Goal: Transaction & Acquisition: Purchase product/service

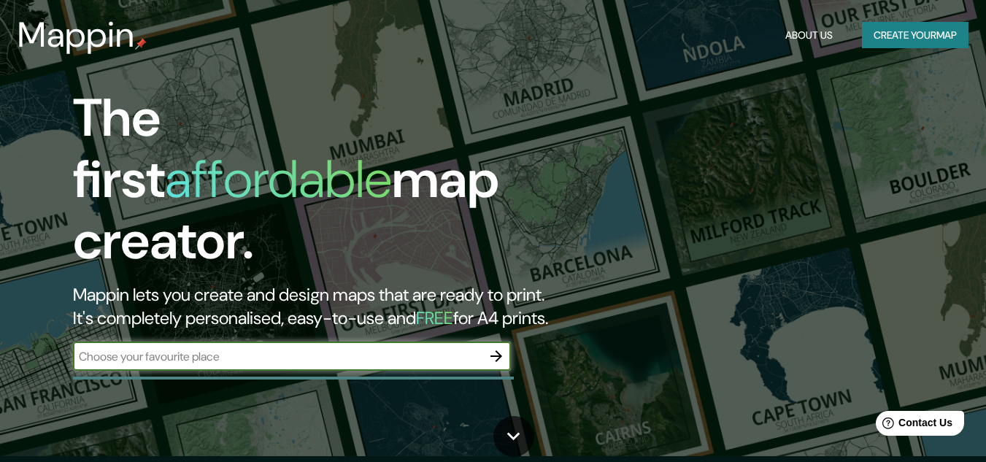
scroll to position [50, 0]
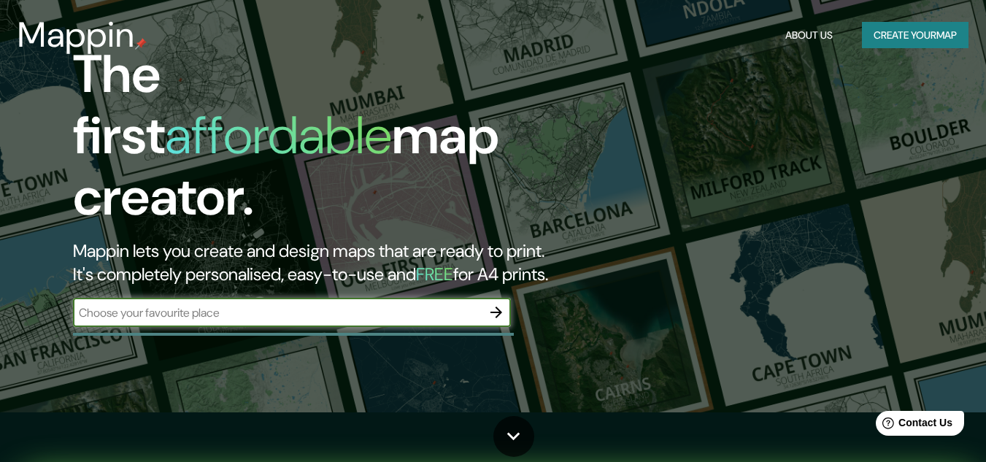
click at [343, 304] on input "text" at bounding box center [277, 312] width 409 height 17
paste input "PUERICULTORIO [PERSON_NAME]"
type input "PUERICULTORIO [PERSON_NAME]"
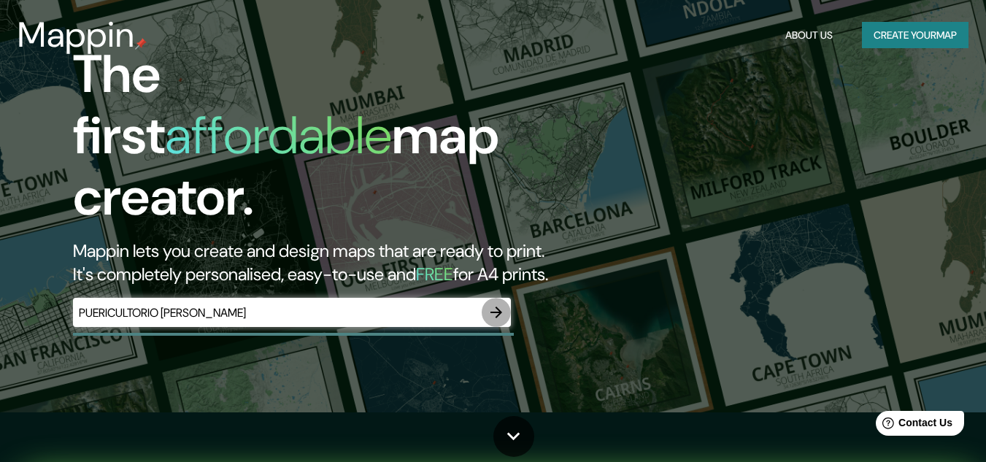
click at [493, 304] on icon "button" at bounding box center [496, 313] width 18 height 18
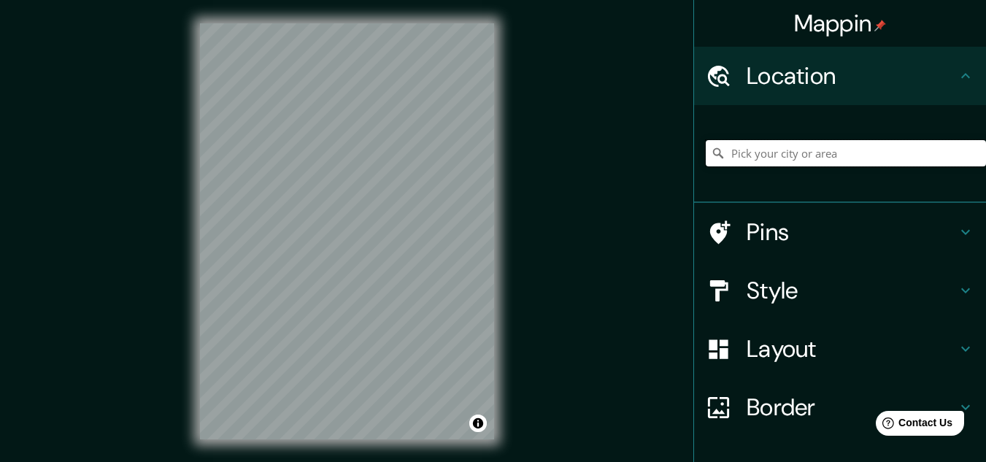
click at [783, 144] on input "Pick your city or area" at bounding box center [846, 153] width 280 height 26
paste input "[ { "elementType": "geometry", "stylers": [ { "color": "#f5f5f5" } ] }, { "elem…"
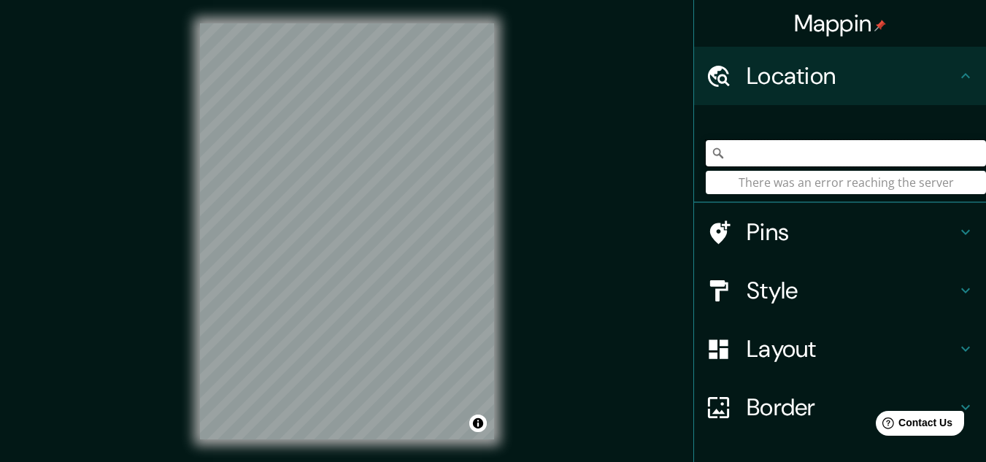
type input "[ { "elementType": "geometry", "stylers": [ { "color": "#f5f5f5" } ] }, { "elem…"
click at [784, 150] on input "Pick your city or area" at bounding box center [846, 153] width 280 height 26
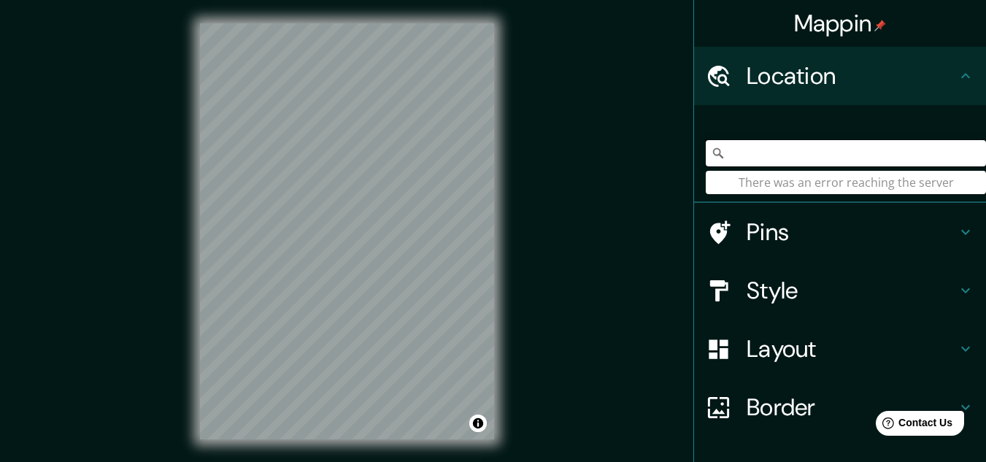
click at [784, 150] on input "Pick your city or area" at bounding box center [846, 153] width 280 height 26
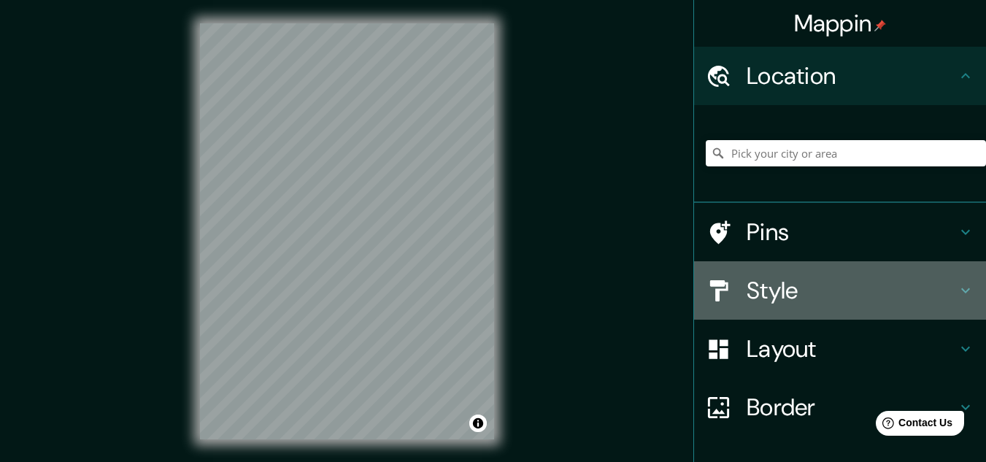
click at [956, 289] on icon at bounding box center [965, 291] width 18 height 18
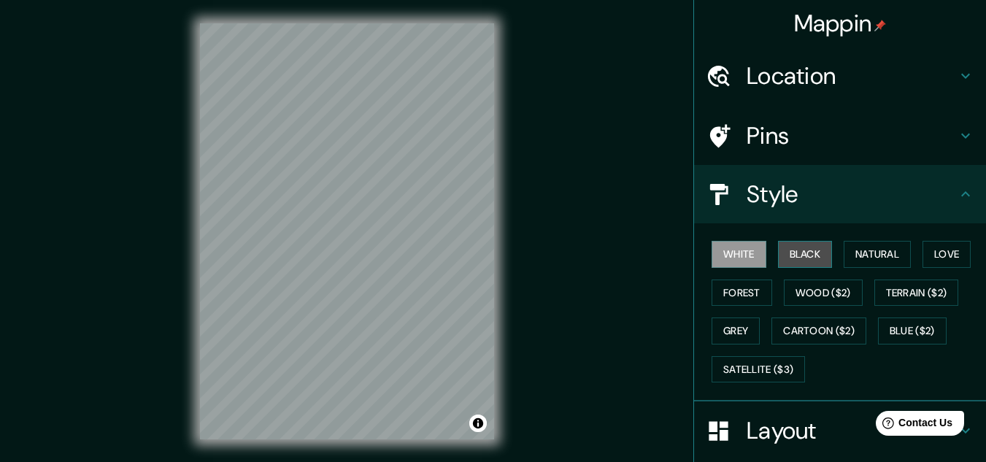
click at [778, 249] on button "Black" at bounding box center [805, 254] width 55 height 27
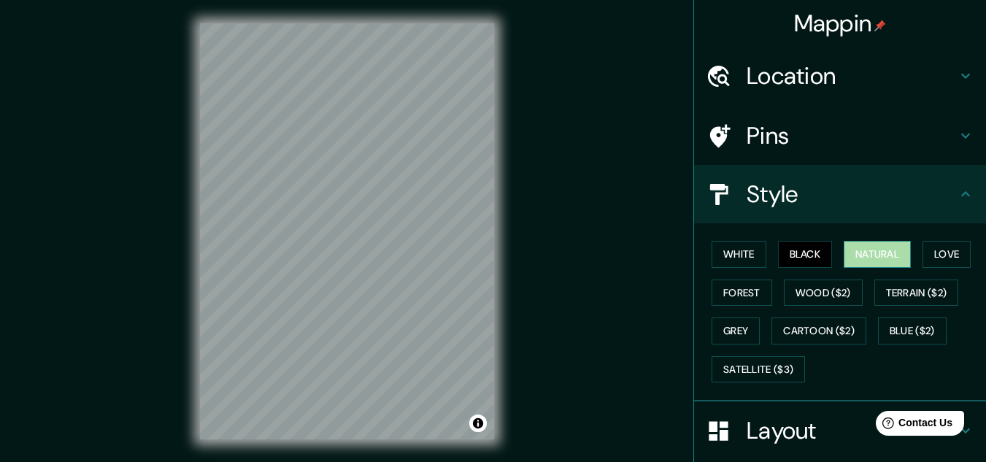
click at [892, 256] on button "Natural" at bounding box center [876, 254] width 67 height 27
click at [954, 258] on button "Love" at bounding box center [946, 254] width 48 height 27
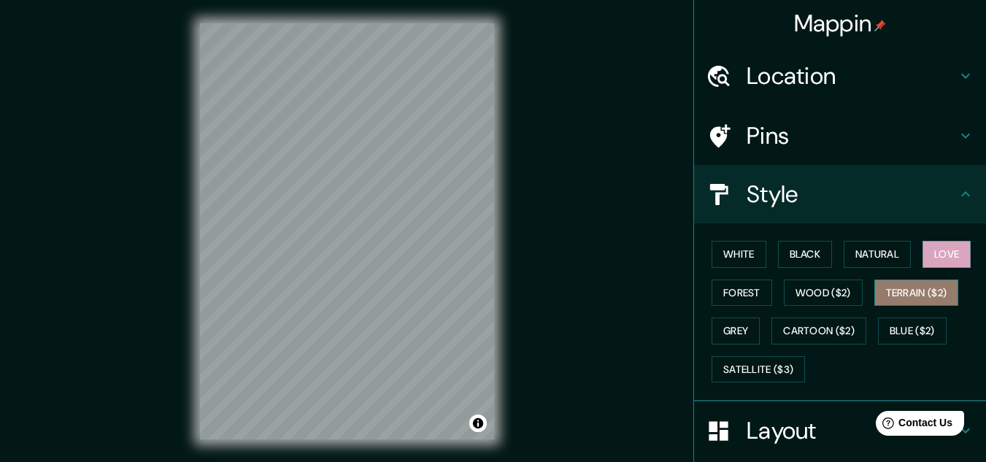
click at [913, 285] on button "Terrain ($2)" at bounding box center [916, 292] width 85 height 27
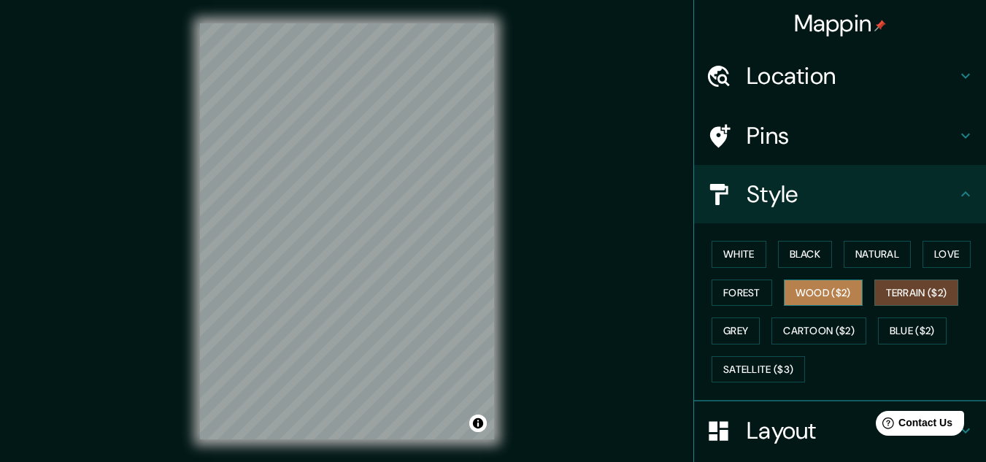
click at [810, 286] on button "Wood ($2)" at bounding box center [823, 292] width 79 height 27
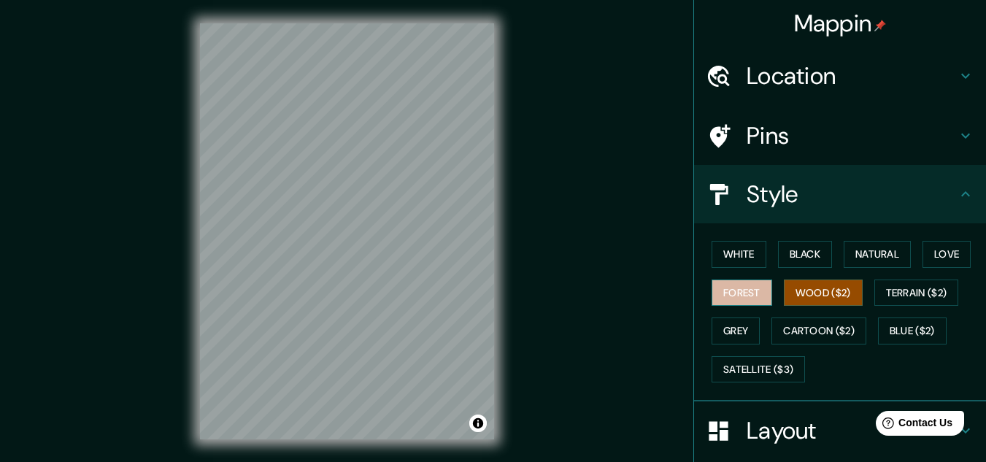
click at [733, 287] on button "Forest" at bounding box center [741, 292] width 61 height 27
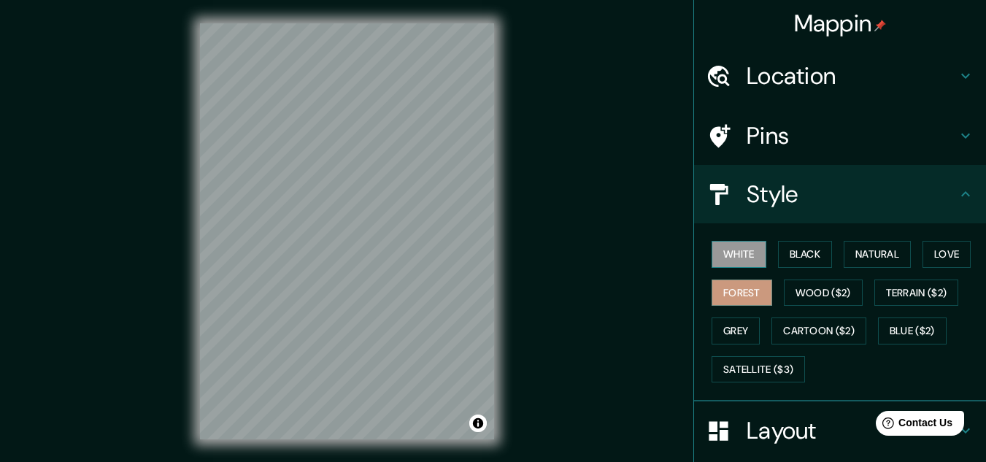
click at [753, 256] on button "White" at bounding box center [738, 254] width 55 height 27
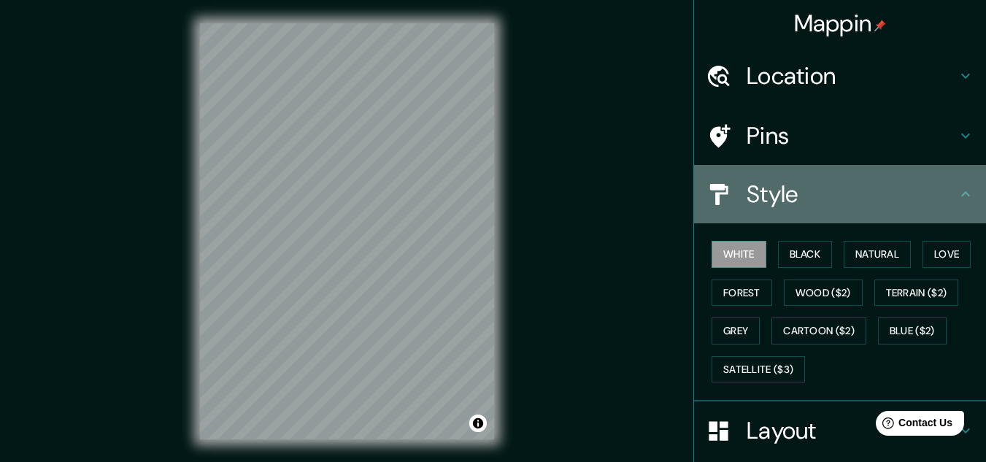
click at [951, 203] on div "Style" at bounding box center [840, 194] width 292 height 58
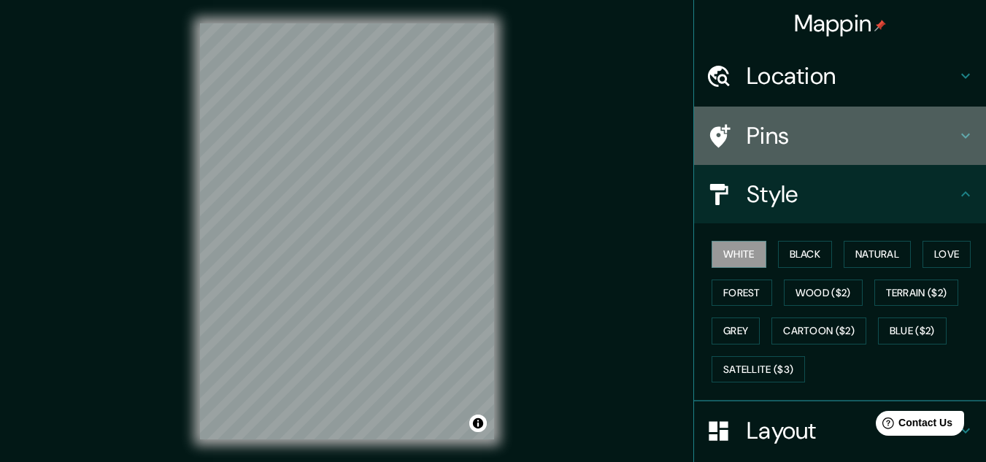
click at [956, 128] on icon at bounding box center [965, 136] width 18 height 18
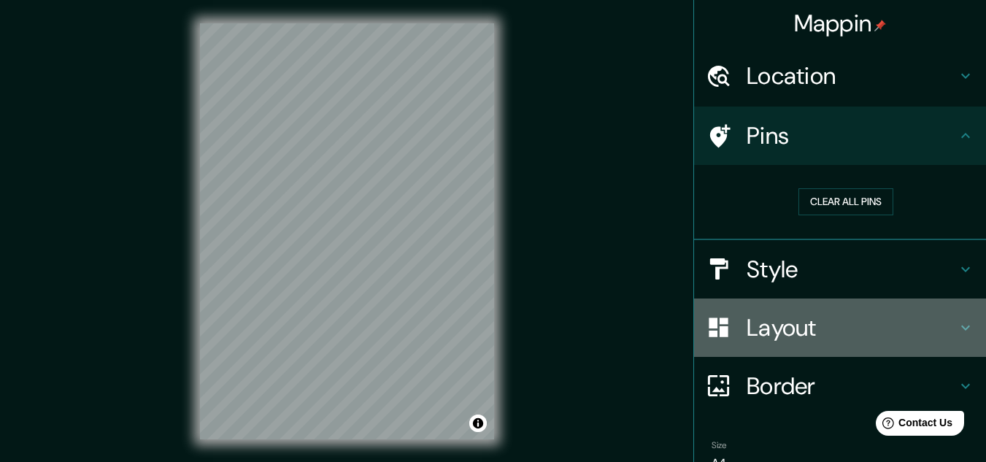
click at [861, 328] on h4 "Layout" at bounding box center [851, 327] width 210 height 29
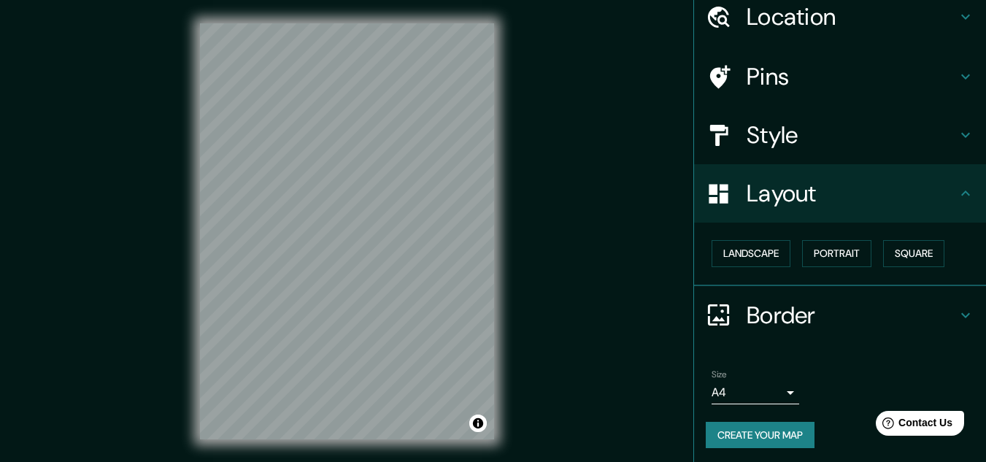
scroll to position [63, 0]
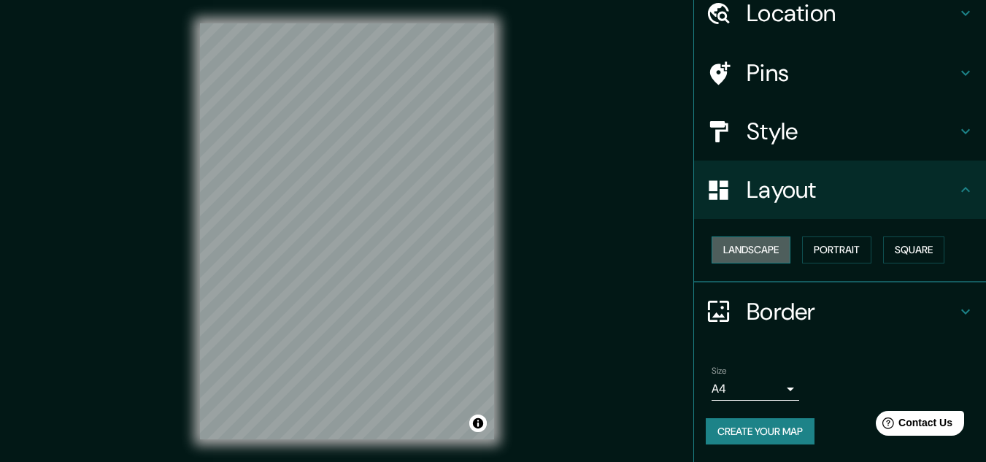
click at [760, 250] on button "Landscape" at bounding box center [750, 249] width 79 height 27
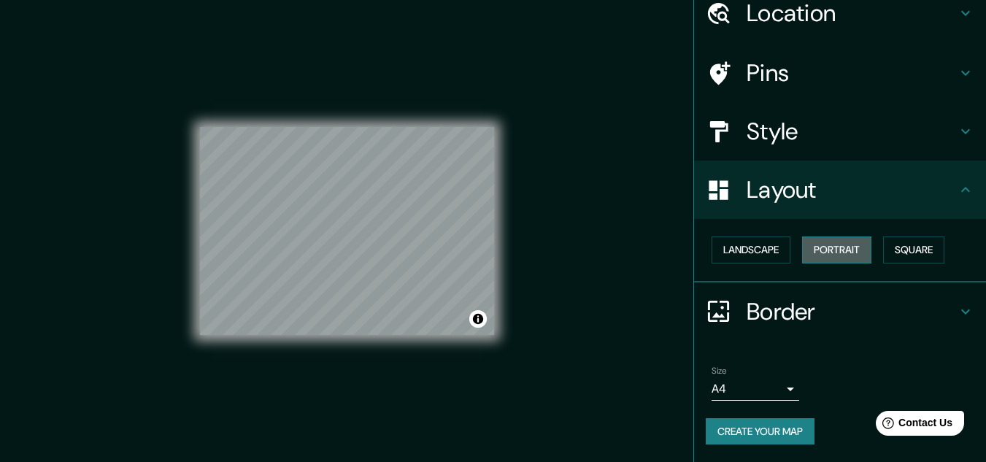
click at [838, 247] on button "Portrait" at bounding box center [836, 249] width 69 height 27
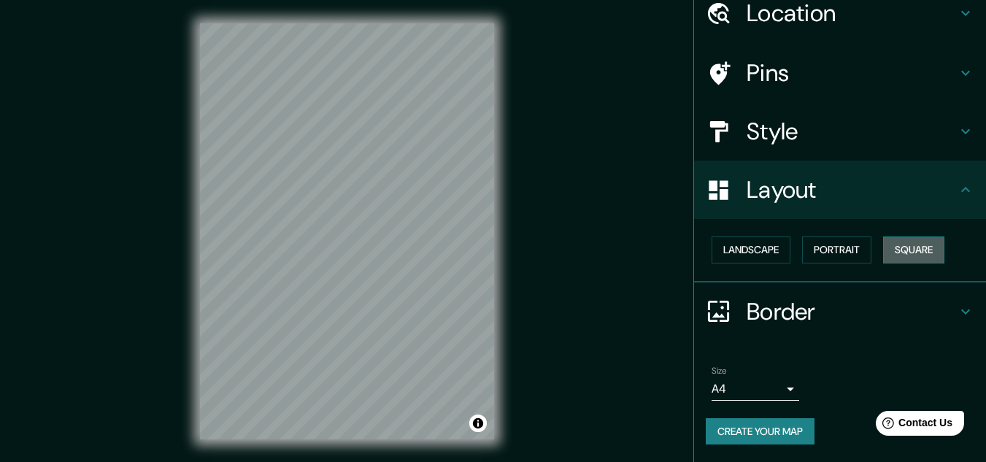
click at [914, 249] on button "Square" at bounding box center [913, 249] width 61 height 27
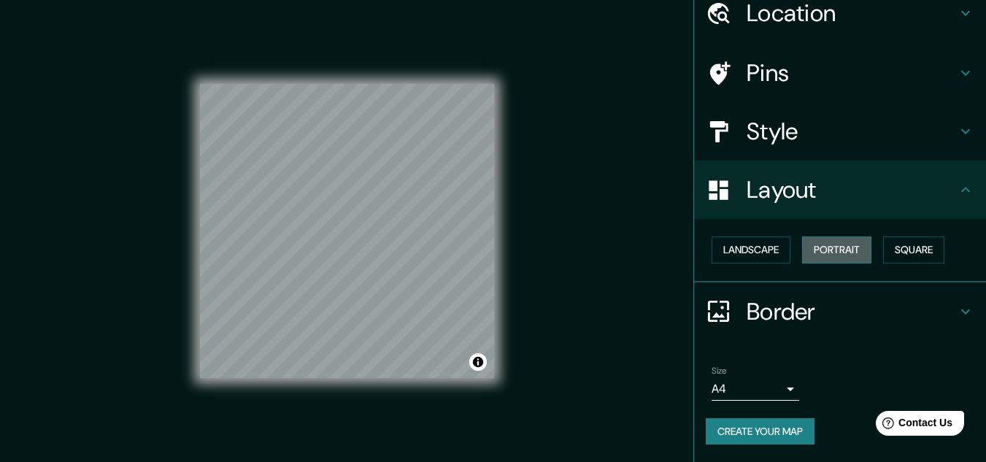
click at [806, 254] on button "Portrait" at bounding box center [836, 249] width 69 height 27
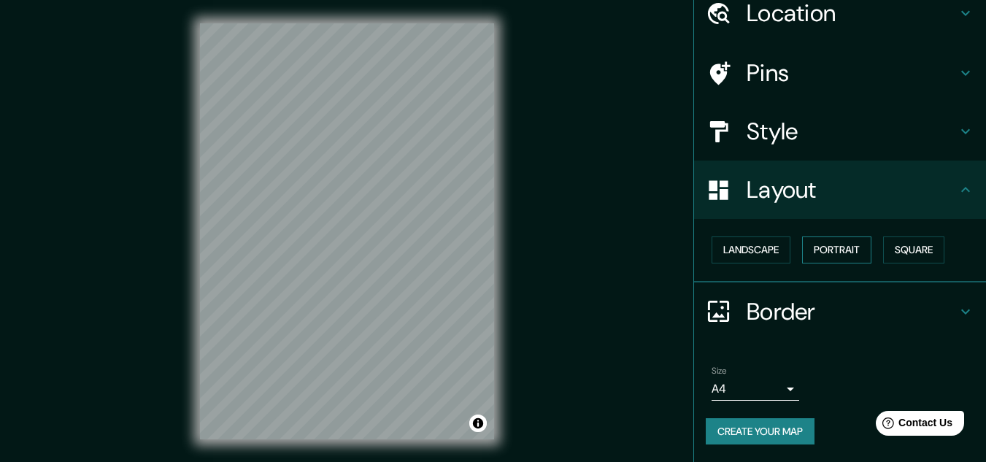
scroll to position [24, 0]
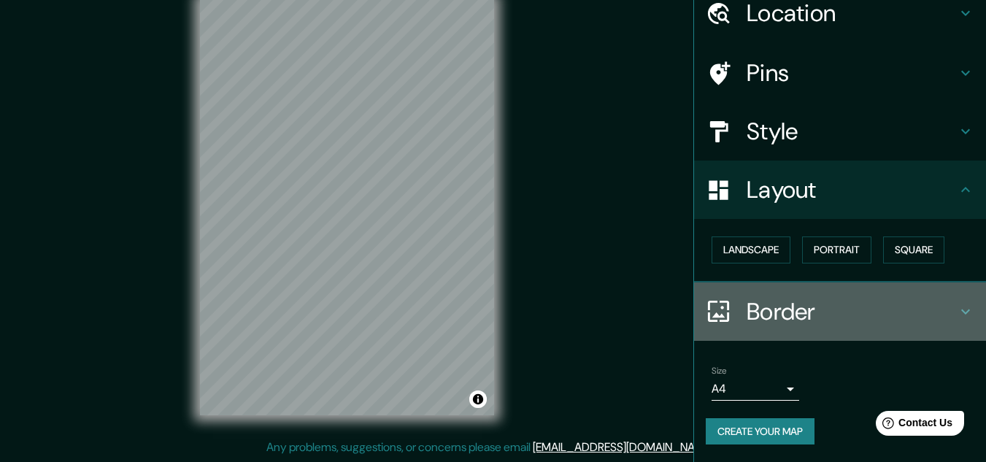
click at [856, 314] on h4 "Border" at bounding box center [851, 311] width 210 height 29
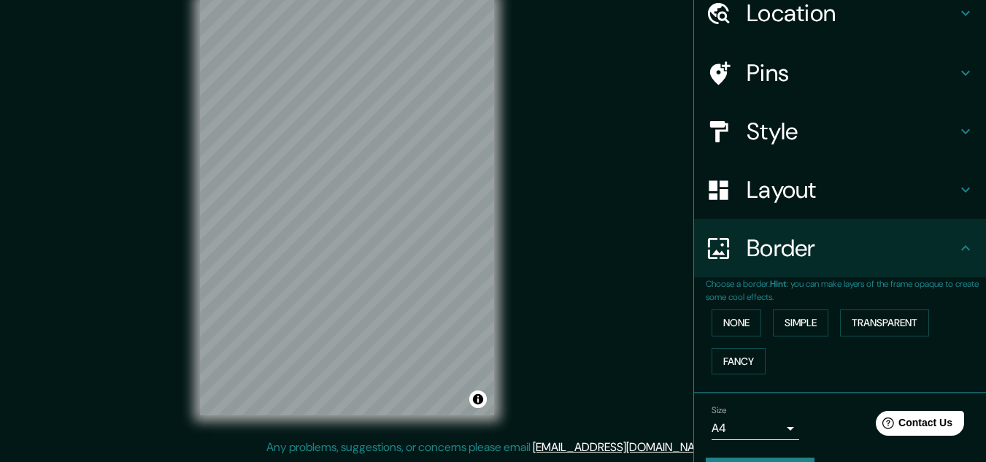
scroll to position [103, 0]
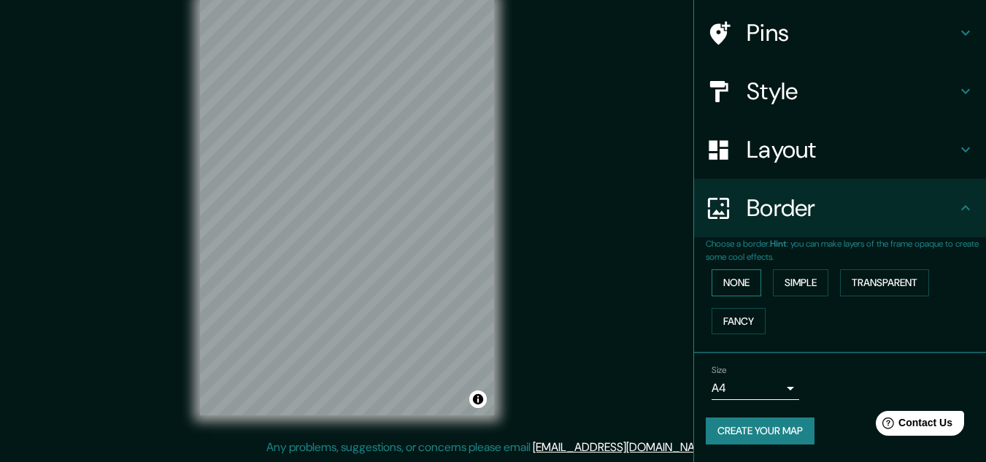
click at [746, 289] on button "None" at bounding box center [736, 282] width 50 height 27
click at [798, 284] on button "Simple" at bounding box center [800, 282] width 55 height 27
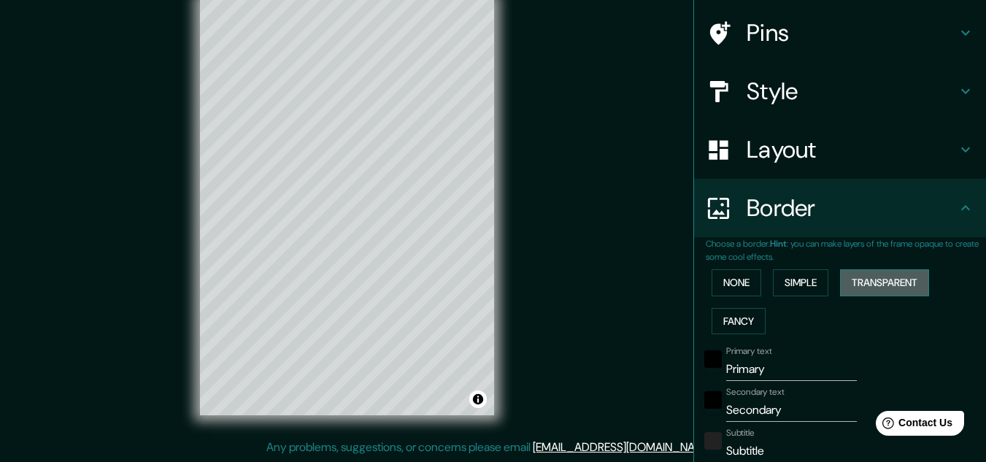
click at [903, 280] on button "Transparent" at bounding box center [884, 282] width 89 height 27
click at [726, 317] on button "Fancy" at bounding box center [738, 321] width 54 height 27
click at [723, 294] on button "None" at bounding box center [736, 282] width 50 height 27
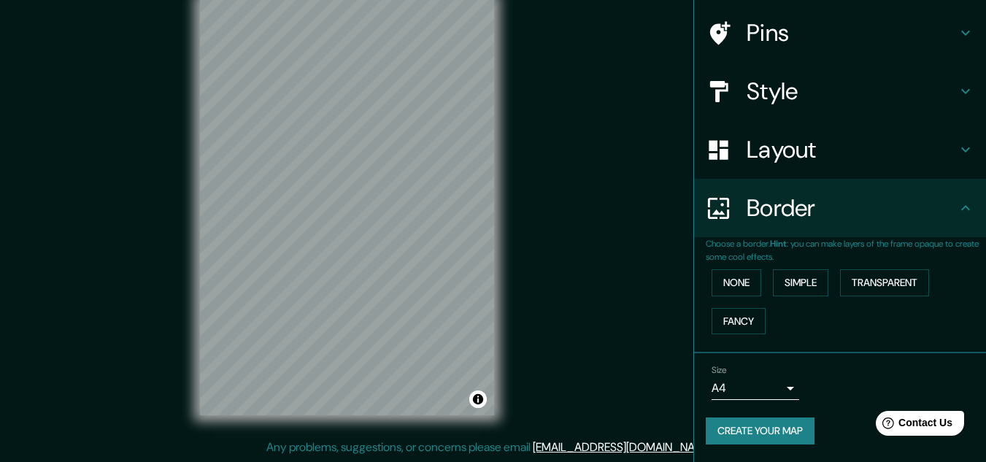
scroll to position [0, 0]
